Goal: Task Accomplishment & Management: Manage account settings

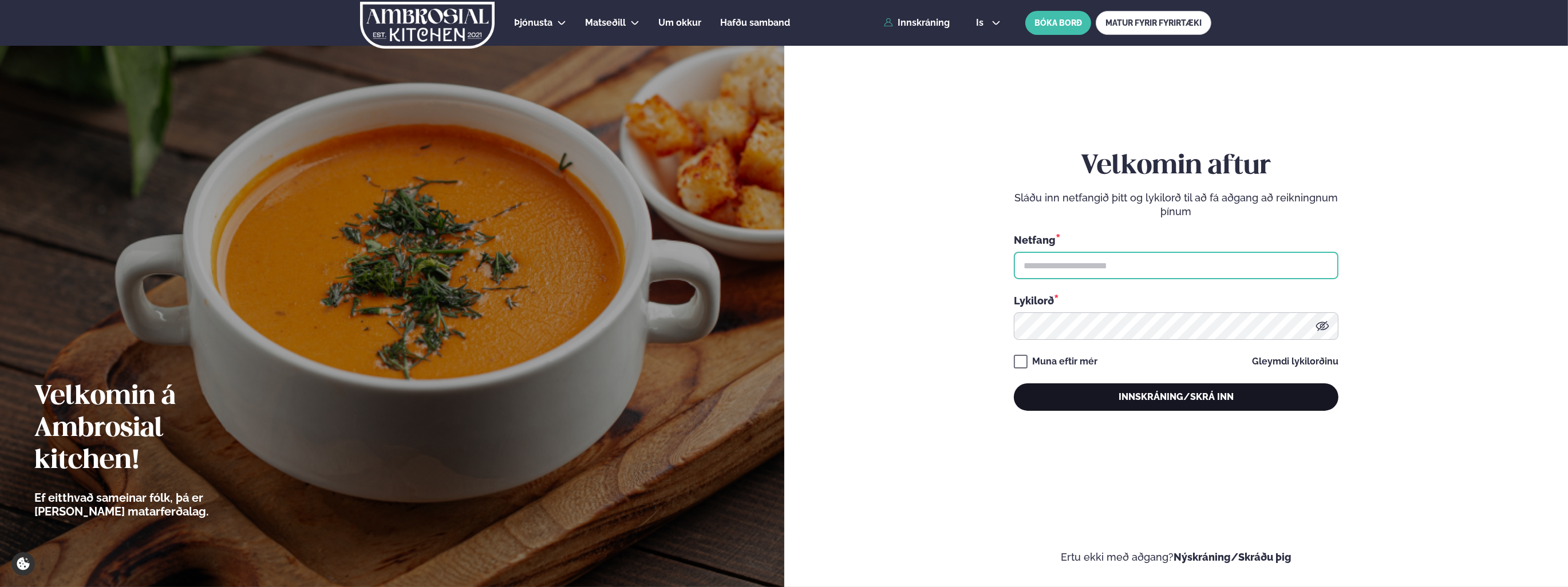
type input "**********"
click at [1165, 405] on button "Innskráning/Skrá inn" at bounding box center [1176, 397] width 325 height 27
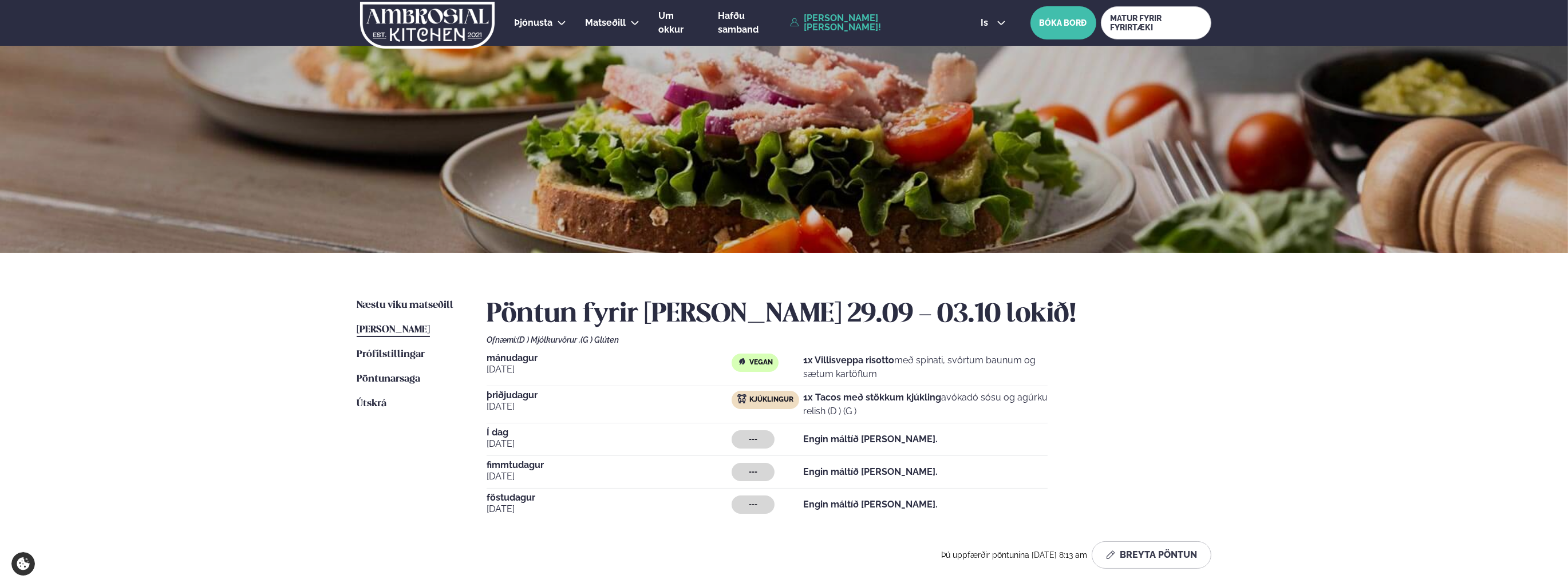
scroll to position [57, 0]
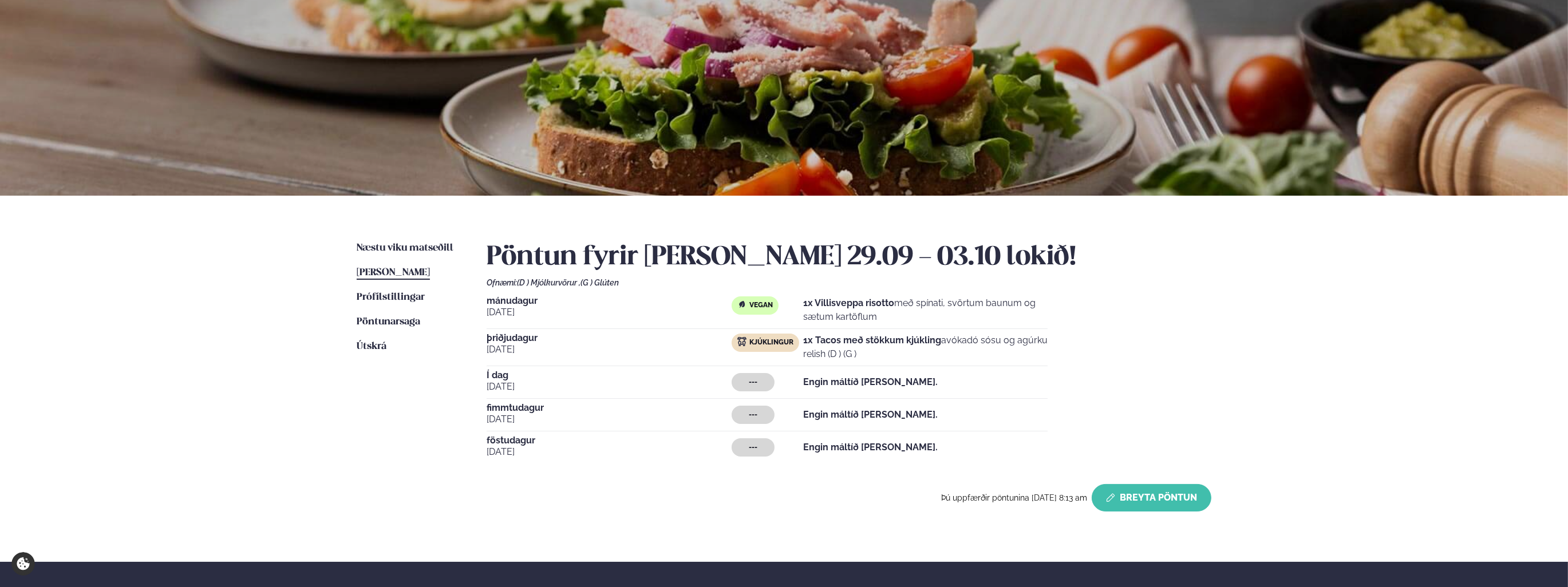
click at [1149, 499] on button "Breyta Pöntun" at bounding box center [1152, 498] width 120 height 27
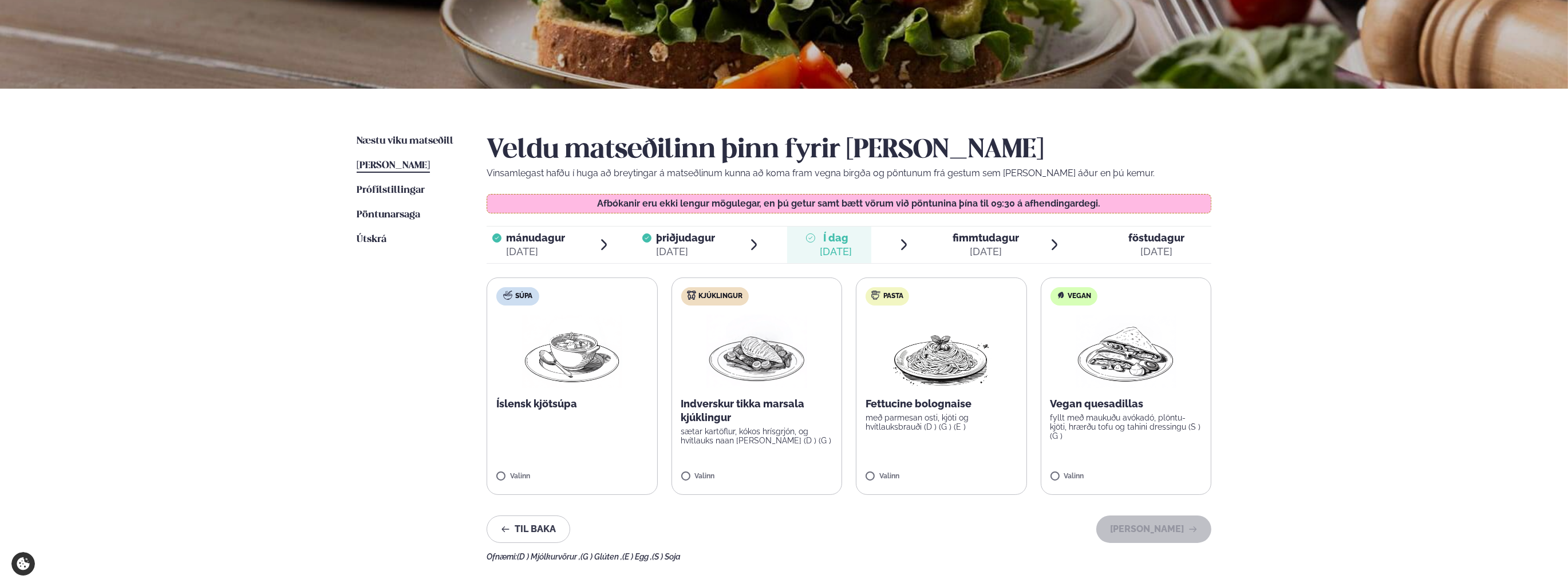
scroll to position [172, 0]
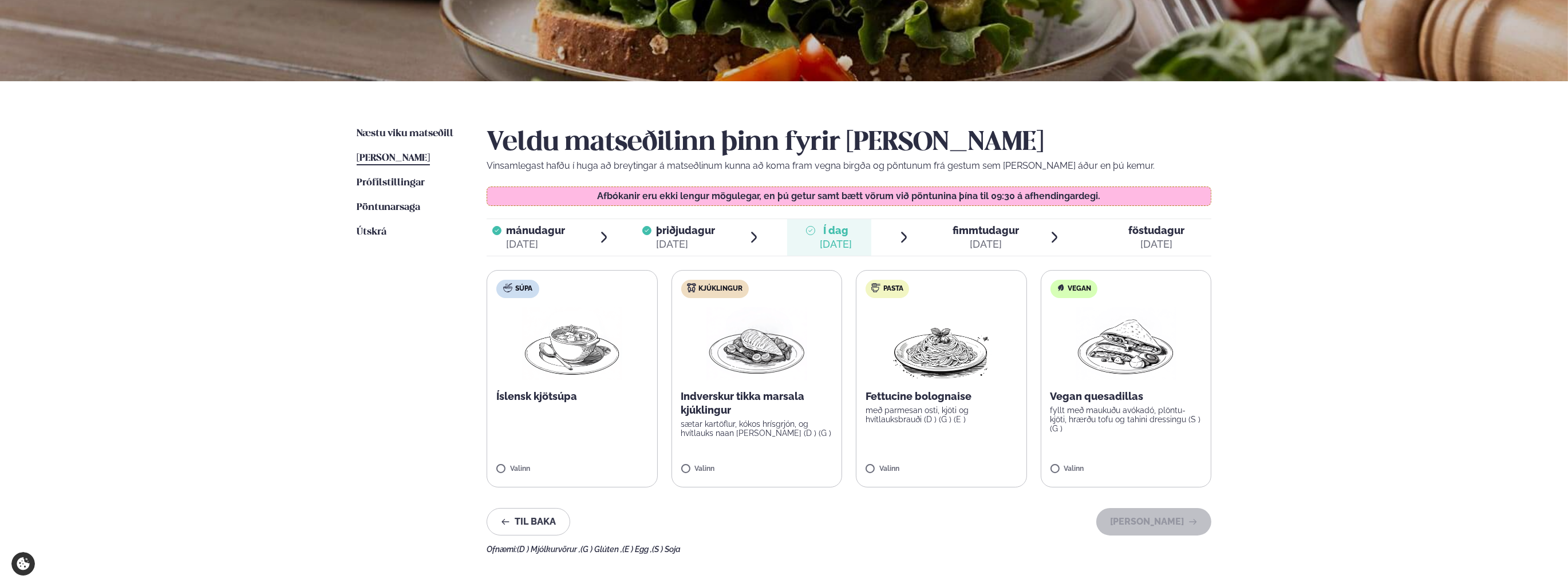
click at [770, 377] on img at bounding box center [756, 344] width 101 height 73
click at [1160, 525] on button "[PERSON_NAME]" at bounding box center [1153, 522] width 115 height 27
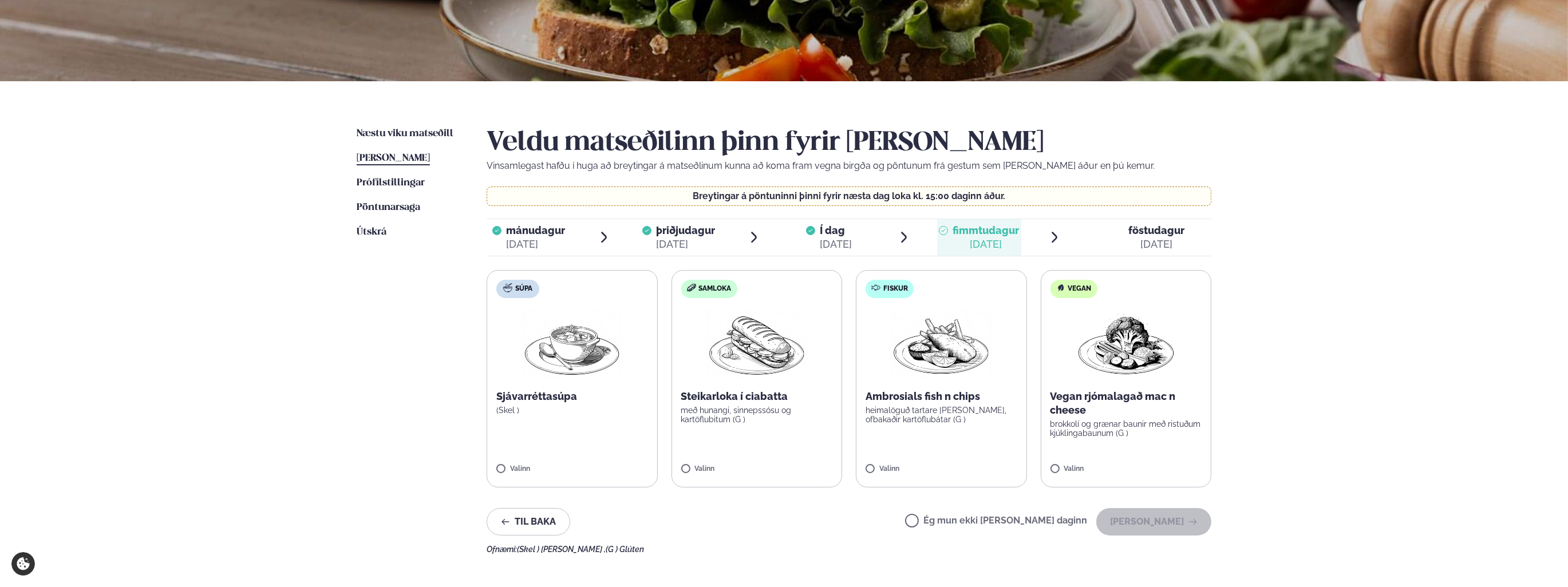
click at [833, 233] on span "Í dag" at bounding box center [836, 230] width 32 height 14
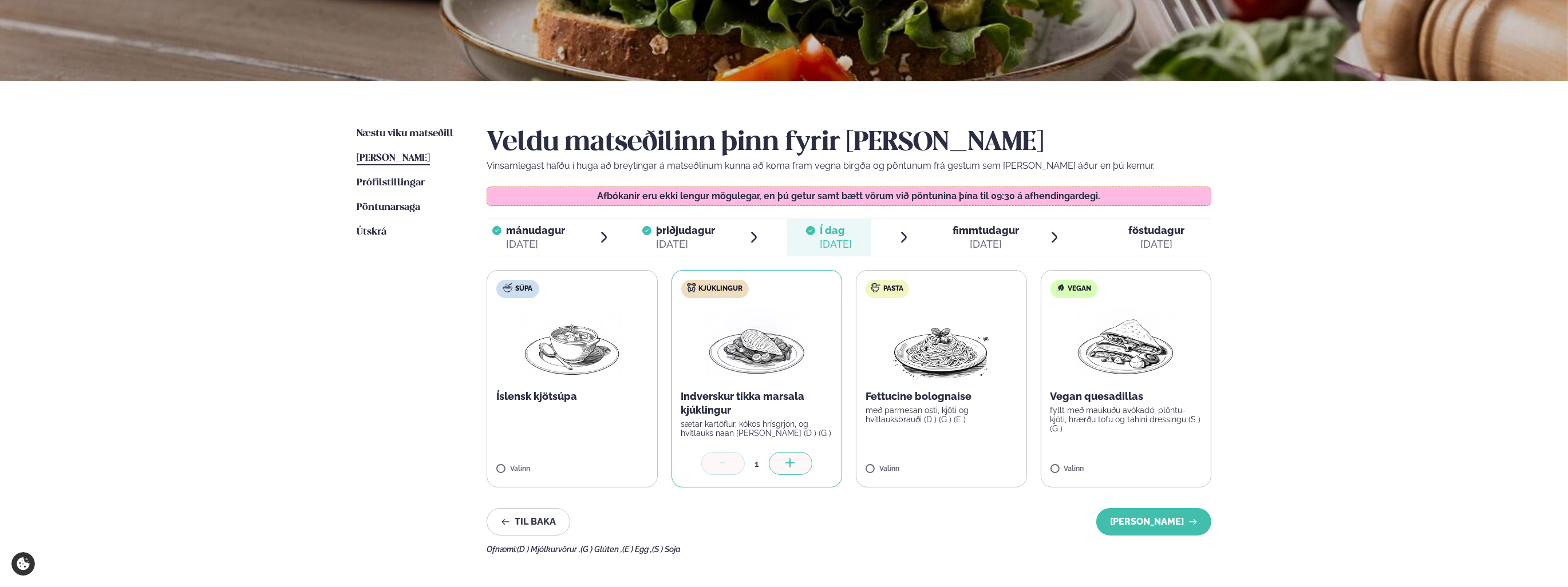
click at [986, 228] on span "fimmtudagur" at bounding box center [986, 230] width 66 height 12
